Goal: Information Seeking & Learning: Learn about a topic

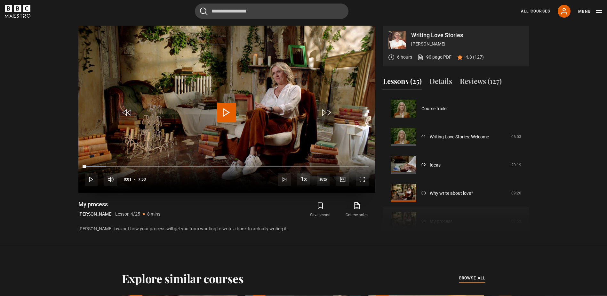
scroll to position [84, 0]
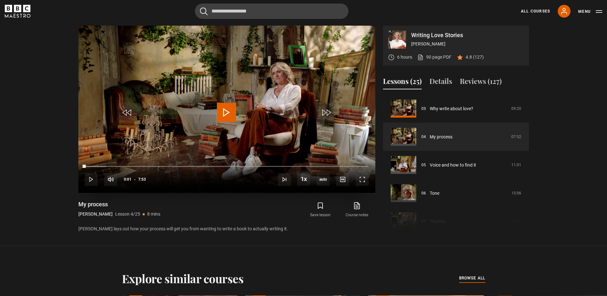
click at [229, 113] on span "Video Player" at bounding box center [226, 112] width 19 height 19
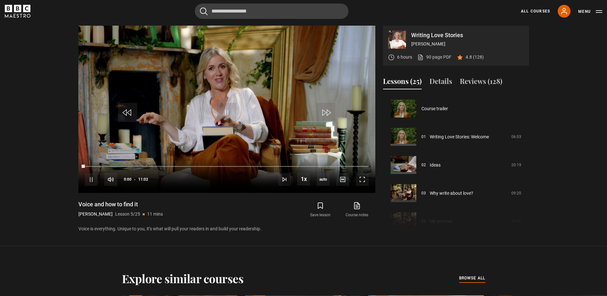
scroll to position [113, 0]
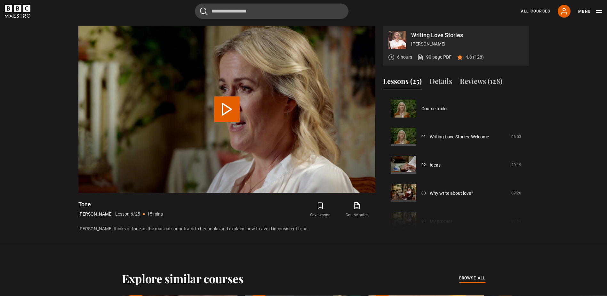
scroll to position [141, 0]
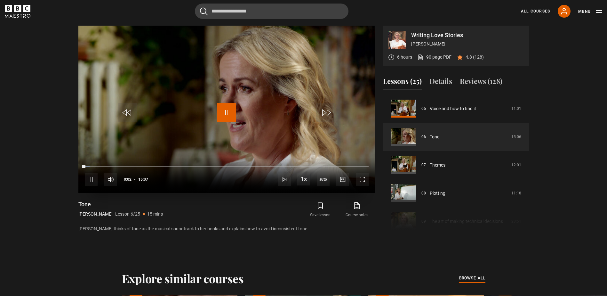
click at [226, 112] on span "Video Player" at bounding box center [226, 112] width 19 height 19
click at [229, 112] on span "Video Player" at bounding box center [226, 112] width 19 height 19
click at [441, 58] on link "90 page PDF (opens in new tab)" at bounding box center [434, 57] width 34 height 7
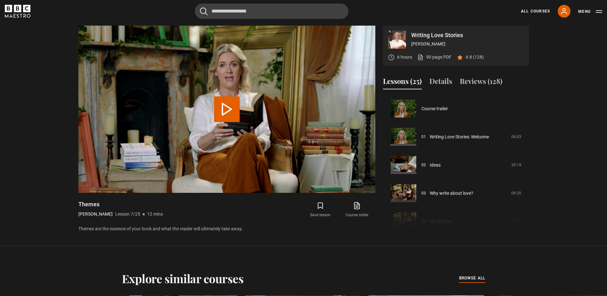
scroll to position [169, 0]
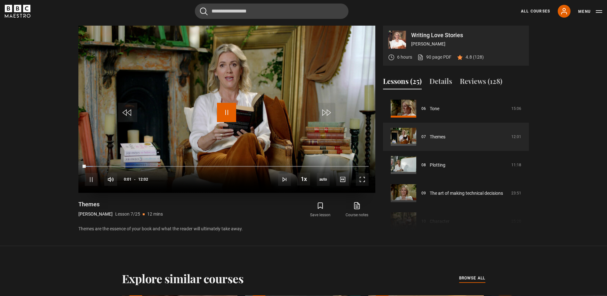
click at [226, 111] on span "Video Player" at bounding box center [226, 112] width 19 height 19
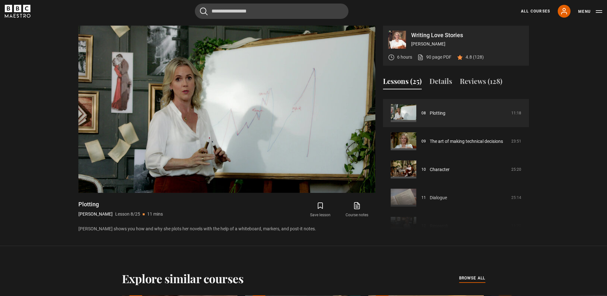
scroll to position [223, 0]
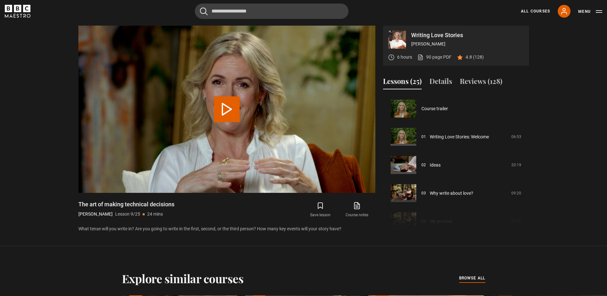
scroll to position [225, 0]
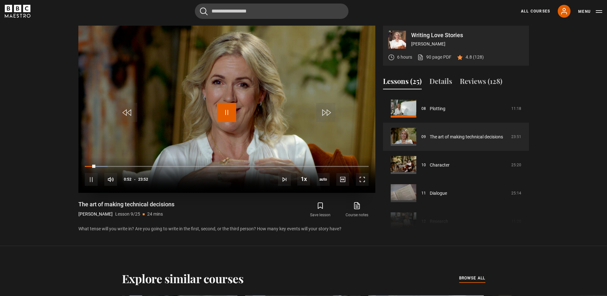
click at [226, 112] on span "Video Player" at bounding box center [226, 112] width 19 height 19
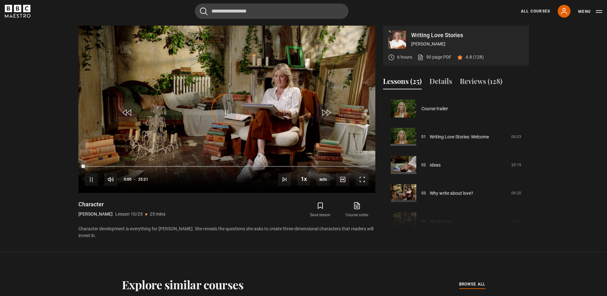
scroll to position [253, 0]
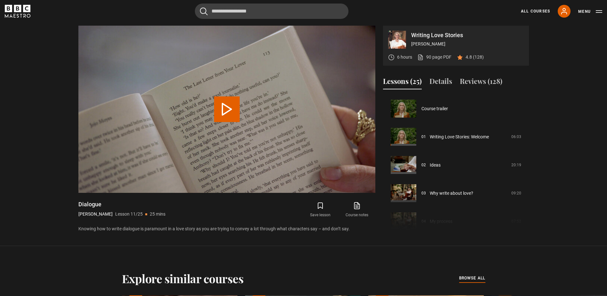
scroll to position [281, 0]
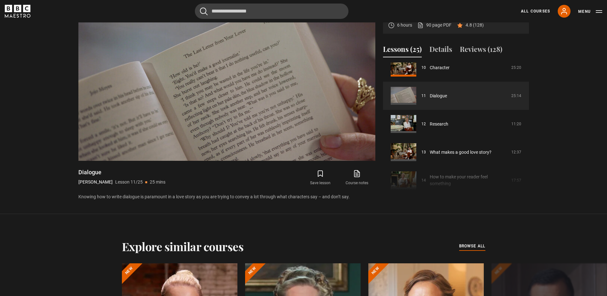
scroll to position [305, 0]
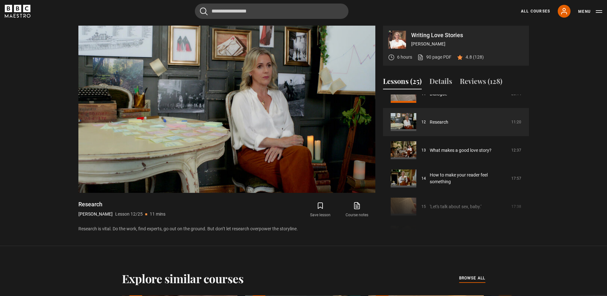
scroll to position [328, 0]
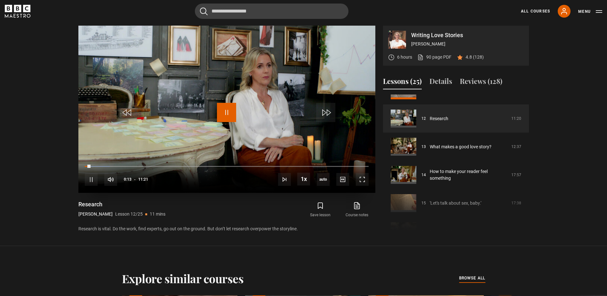
click at [226, 113] on span "Video Player" at bounding box center [226, 112] width 19 height 19
